Goal: Task Accomplishment & Management: Use online tool/utility

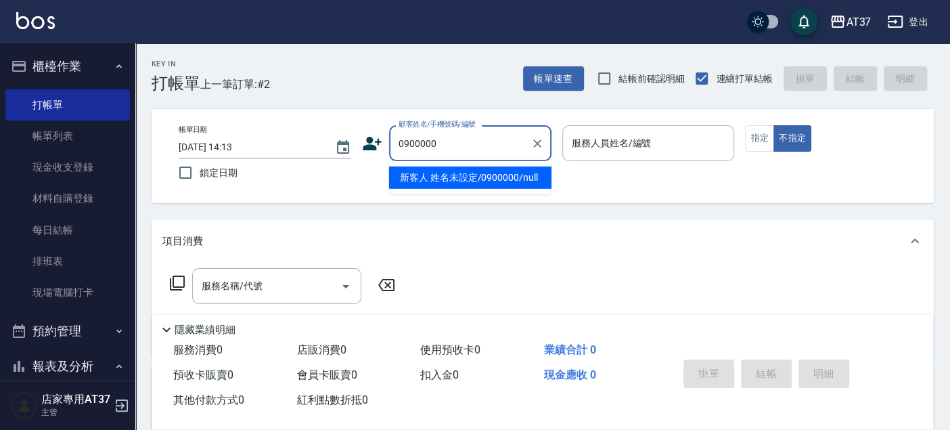
type input "新客人 姓名未設定/0900000/null"
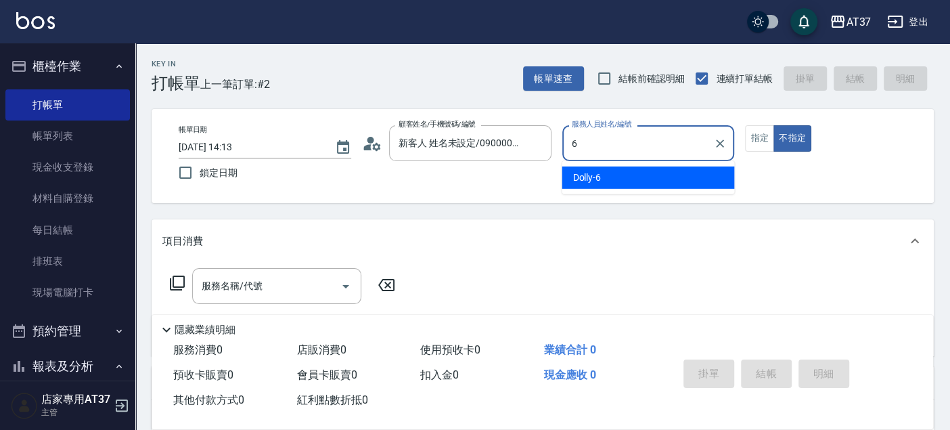
type input "Dolly-6"
type button "false"
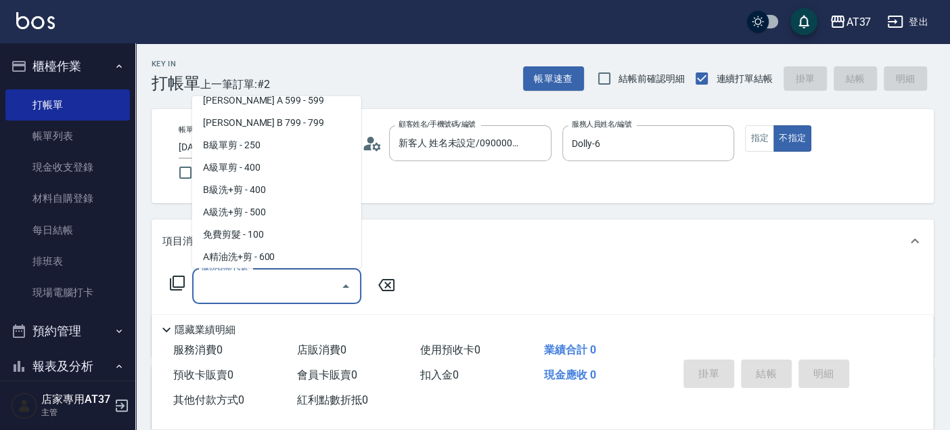
scroll to position [338, 0]
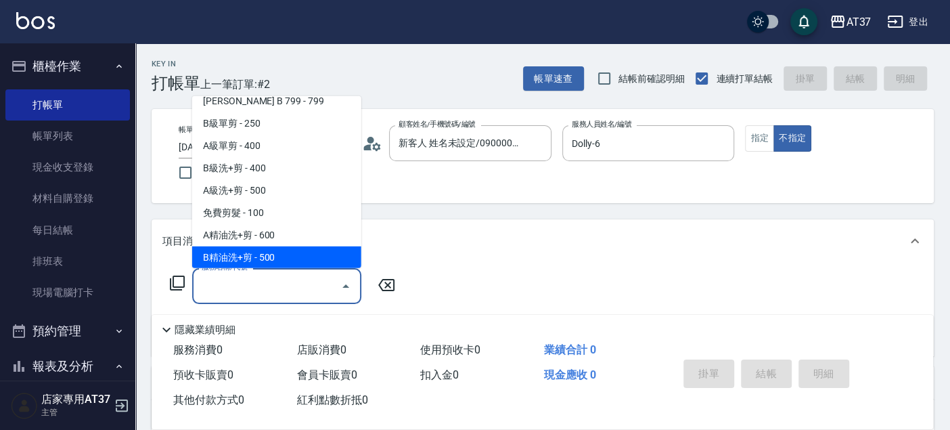
type input "B精油洗+剪(207)"
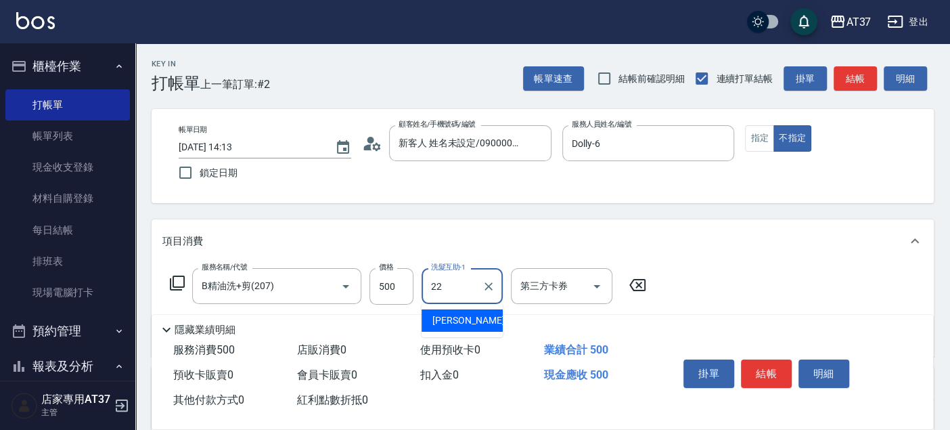
type input "威廉-22"
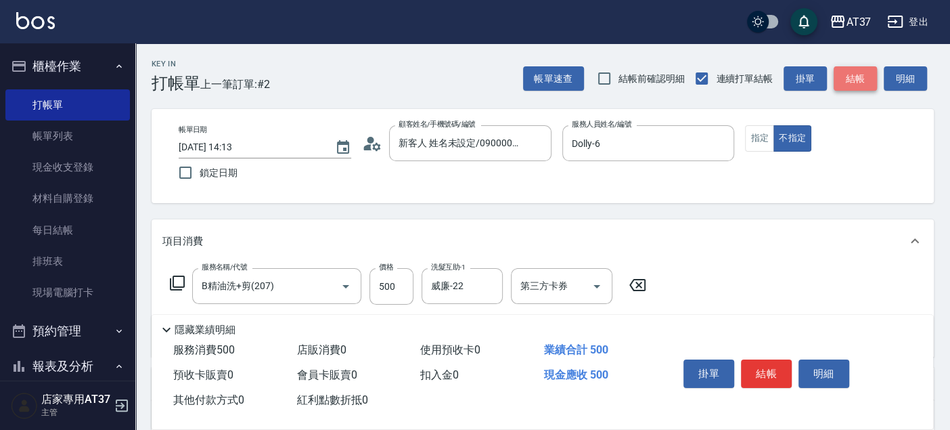
click at [861, 78] on button "結帳" at bounding box center [855, 78] width 43 height 25
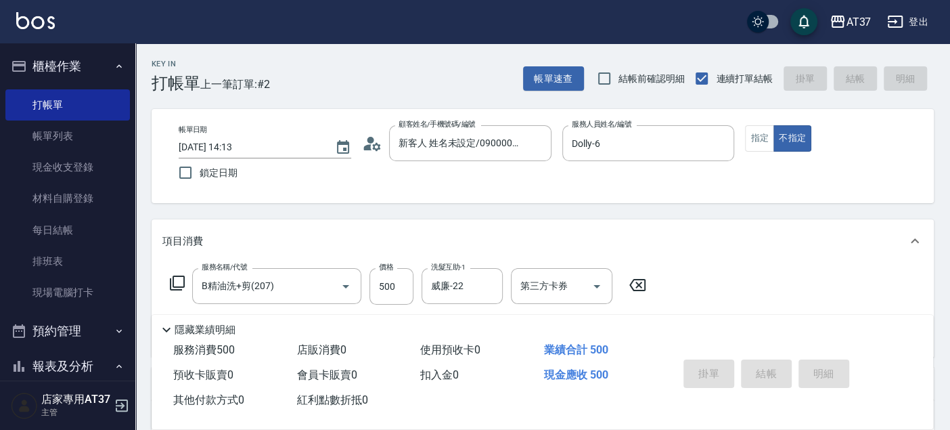
type input "[DATE] 15:26"
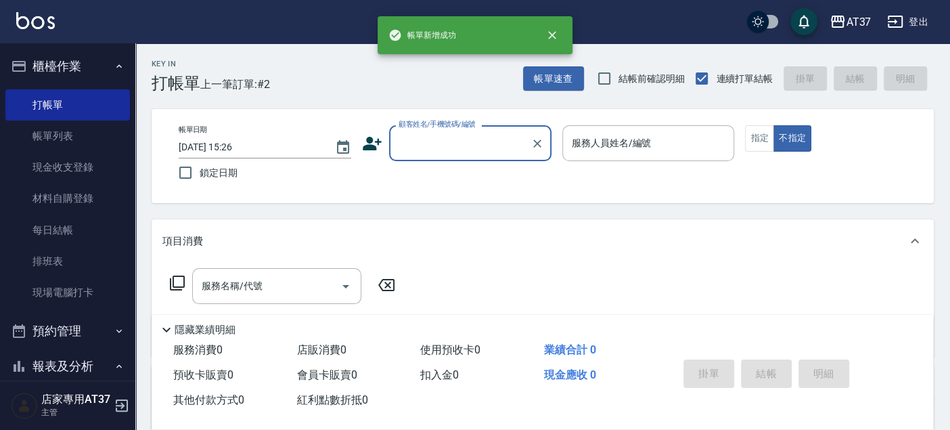
scroll to position [0, 0]
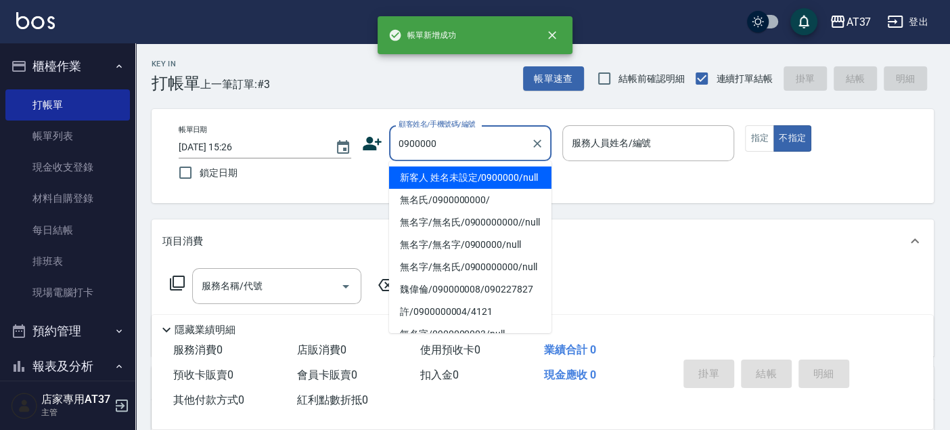
type input "新客人 姓名未設定/0900000/null"
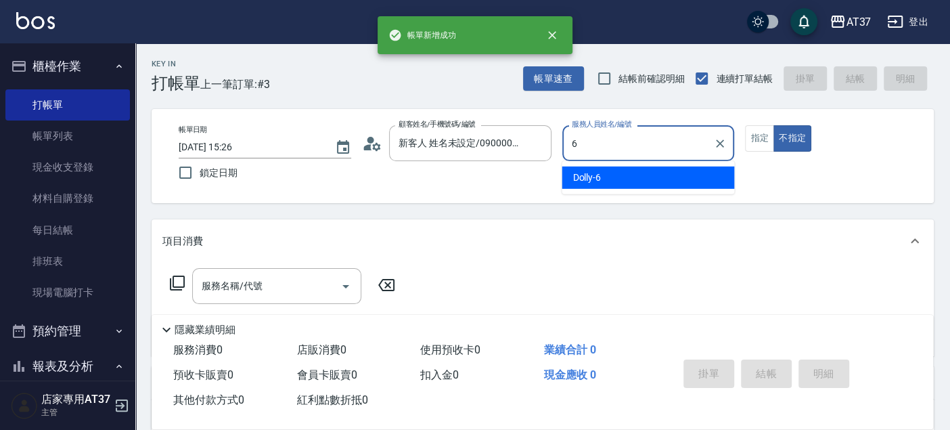
type input "Dolly-6"
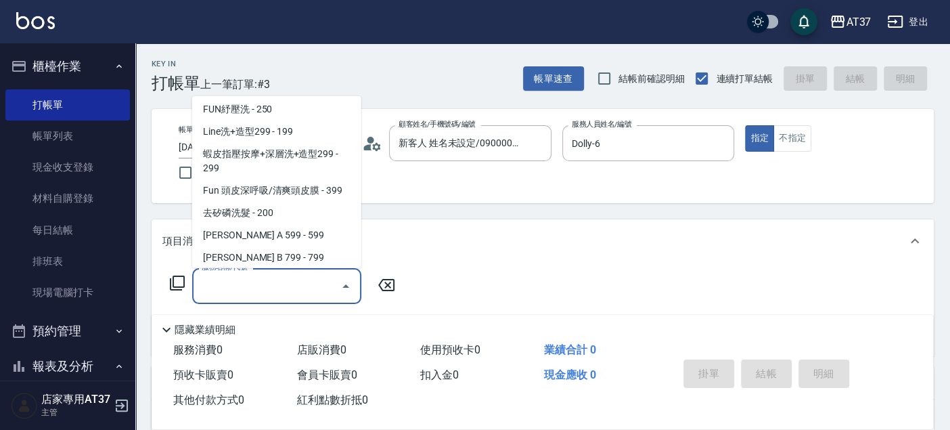
scroll to position [249, 0]
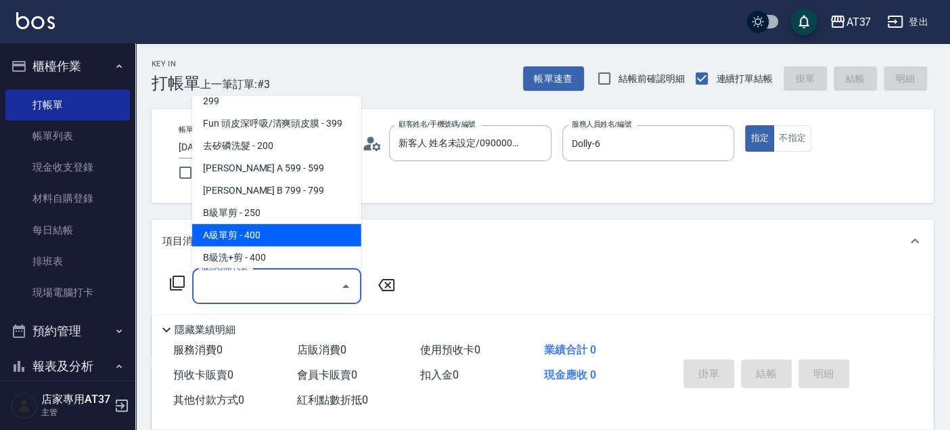
type input "A級單剪(202)"
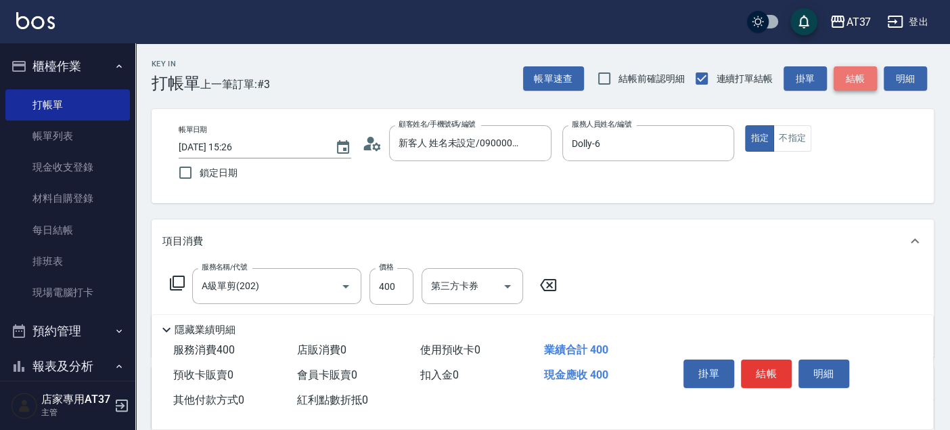
click at [861, 78] on button "結帳" at bounding box center [855, 78] width 43 height 25
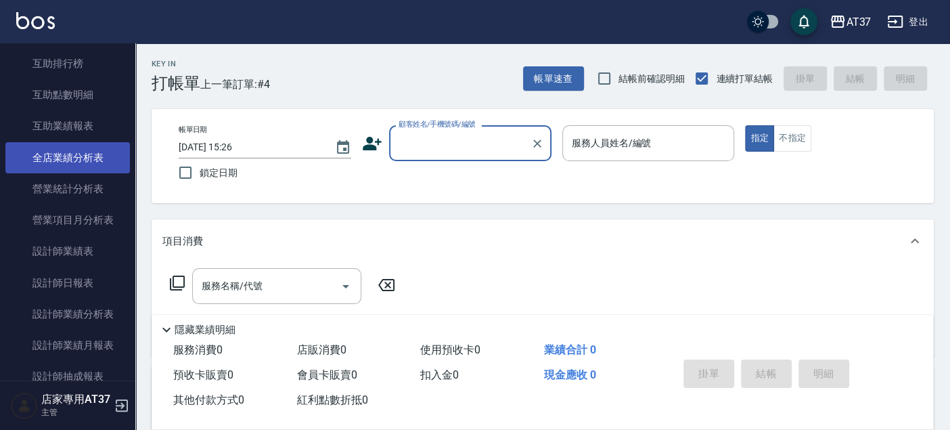
scroll to position [601, 0]
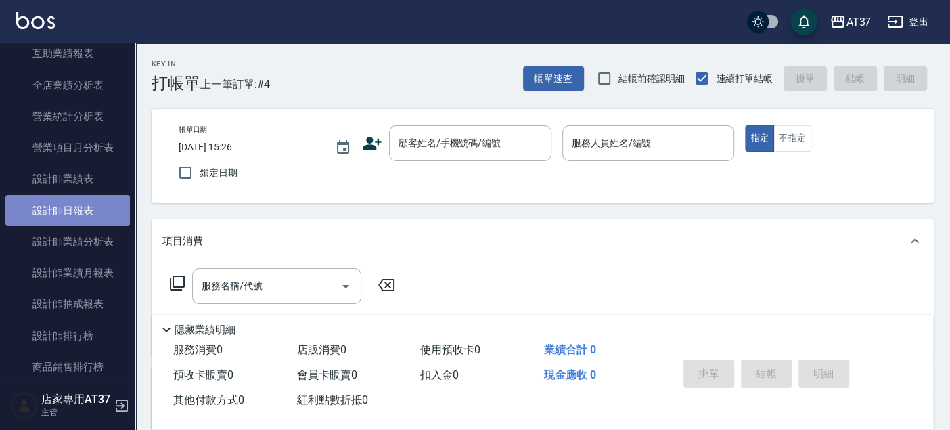
click at [99, 206] on link "設計師日報表" at bounding box center [67, 210] width 124 height 31
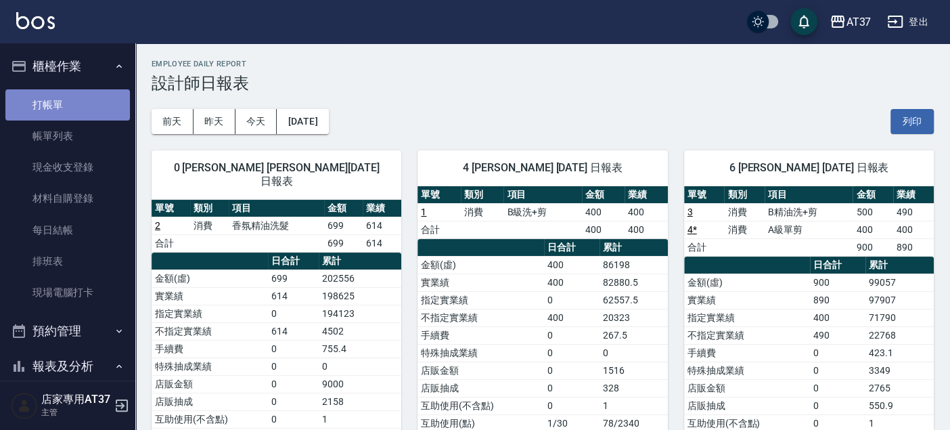
click at [75, 91] on link "打帳單" at bounding box center [67, 104] width 124 height 31
